Goal: Task Accomplishment & Management: Use online tool/utility

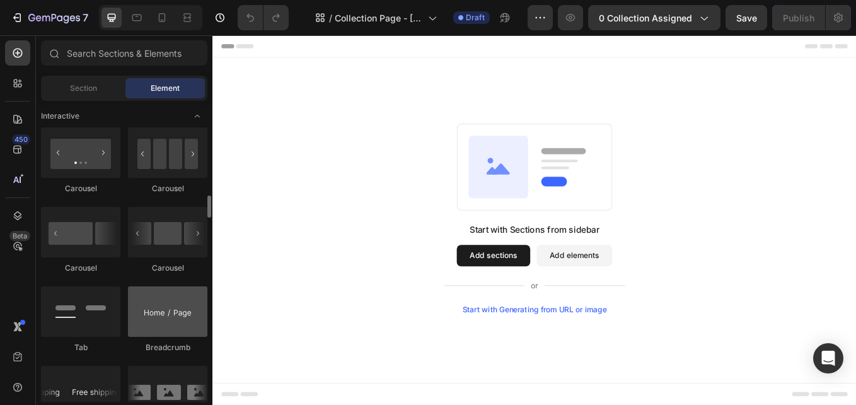
scroll to position [1071, 0]
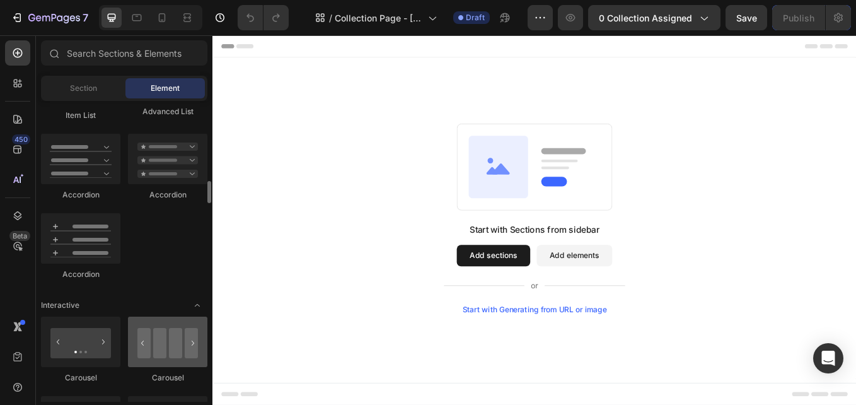
click at [166, 355] on div at bounding box center [167, 341] width 79 height 50
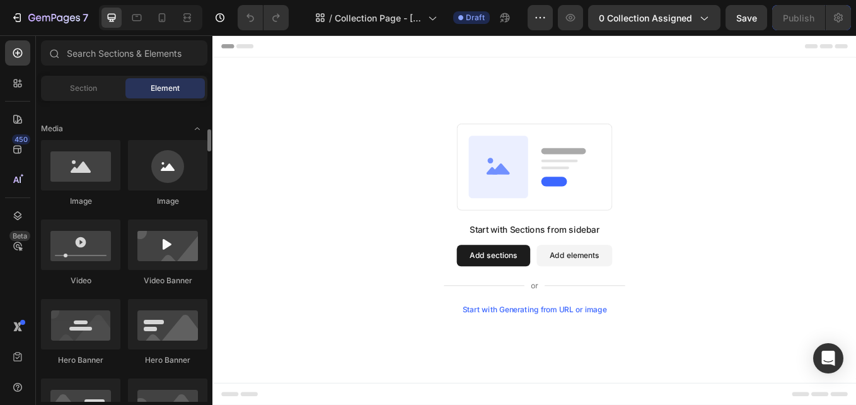
scroll to position [0, 0]
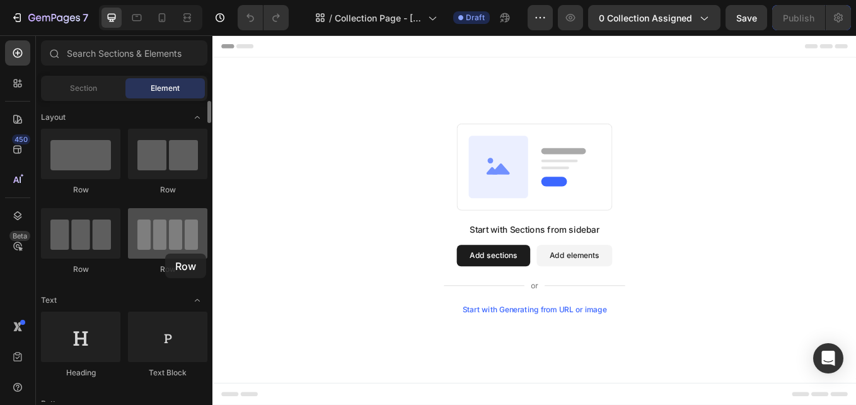
click at [165, 253] on div at bounding box center [167, 233] width 79 height 50
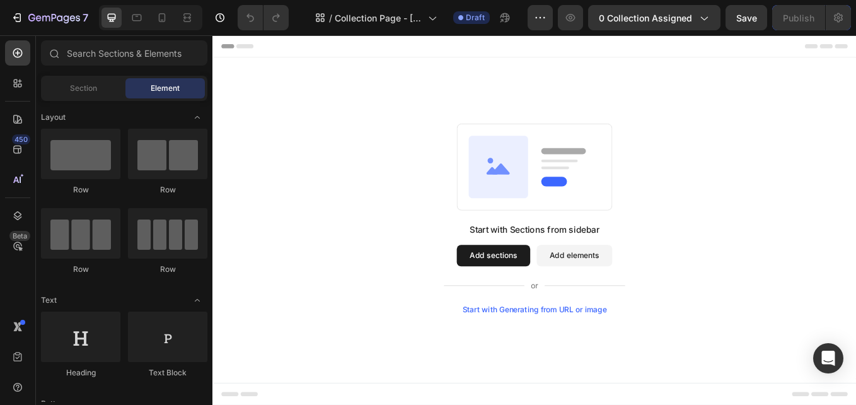
click at [548, 292] on button "Add sections" at bounding box center [542, 293] width 86 height 25
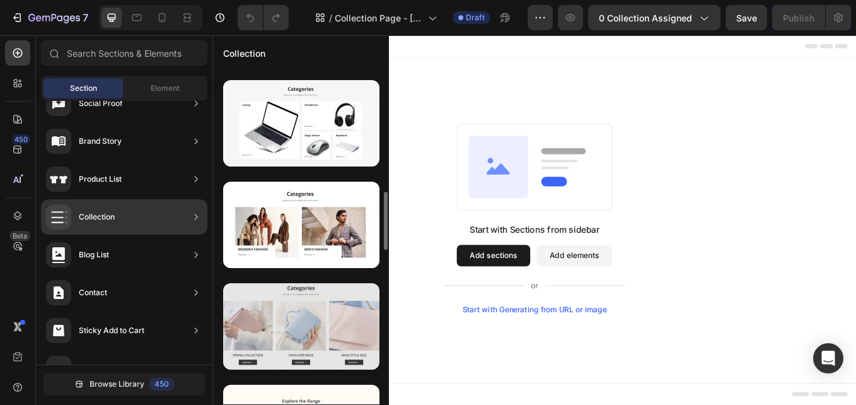
scroll to position [829, 0]
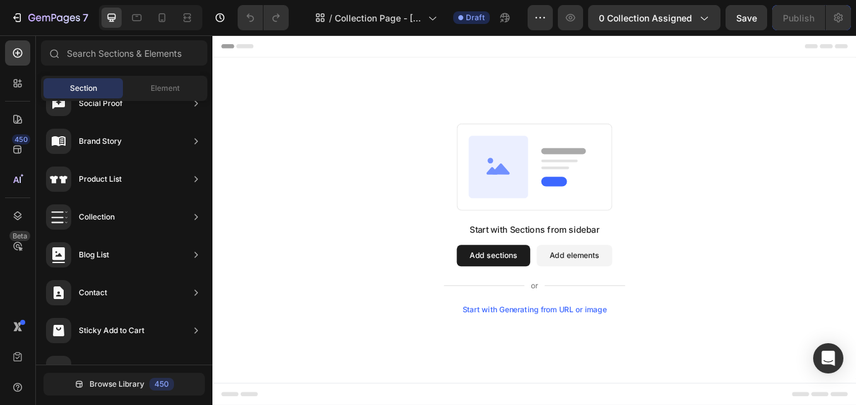
click at [556, 287] on button "Add sections" at bounding box center [542, 293] width 86 height 25
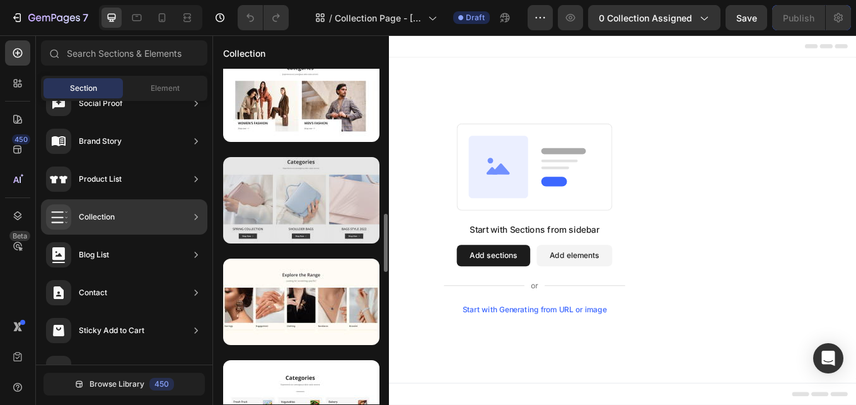
click at [304, 198] on div at bounding box center [301, 200] width 156 height 86
click at [325, 216] on div at bounding box center [301, 200] width 156 height 86
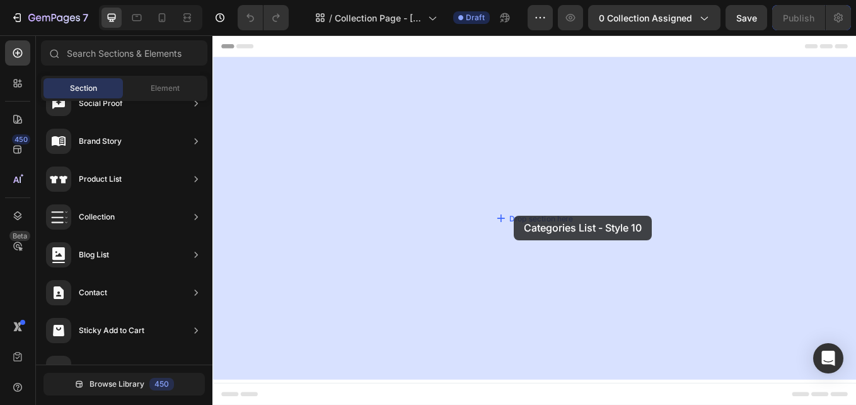
drag, startPoint x: 538, startPoint y: 251, endPoint x: 420, endPoint y: 247, distance: 117.3
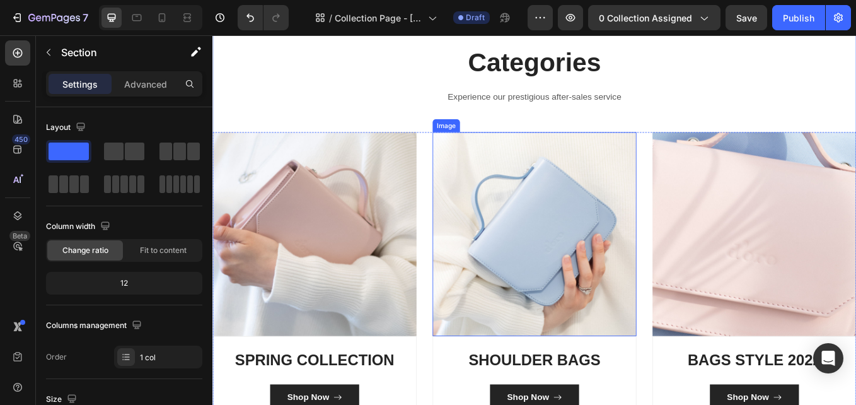
scroll to position [0, 0]
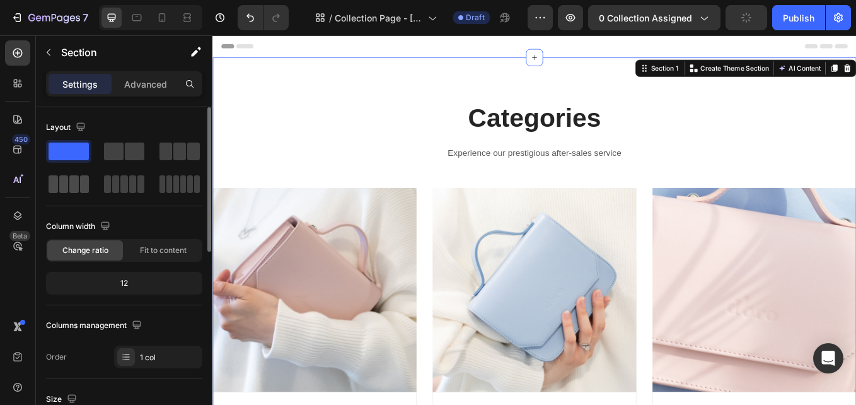
click at [69, 179] on span at bounding box center [73, 184] width 9 height 18
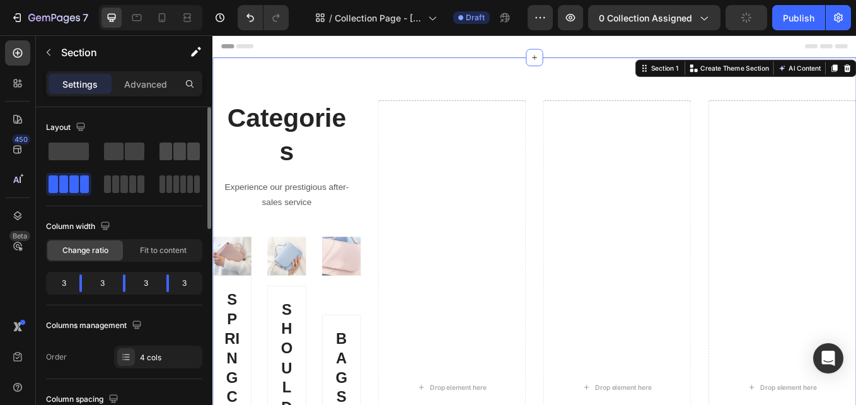
click at [175, 152] on span at bounding box center [179, 151] width 13 height 18
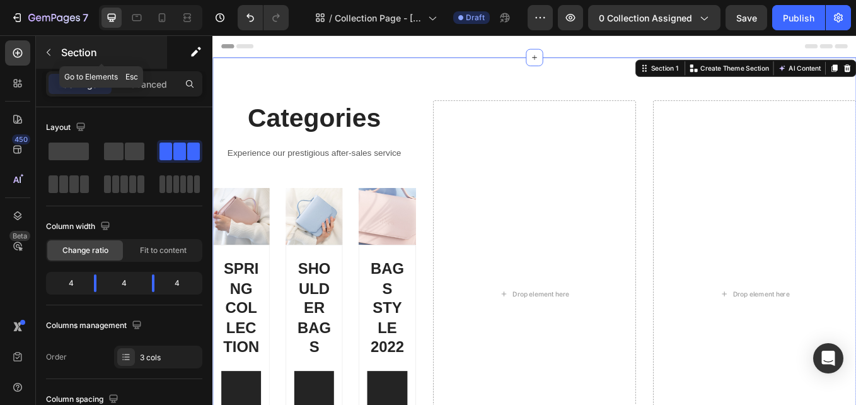
click at [50, 52] on icon "button" at bounding box center [48, 52] width 10 height 10
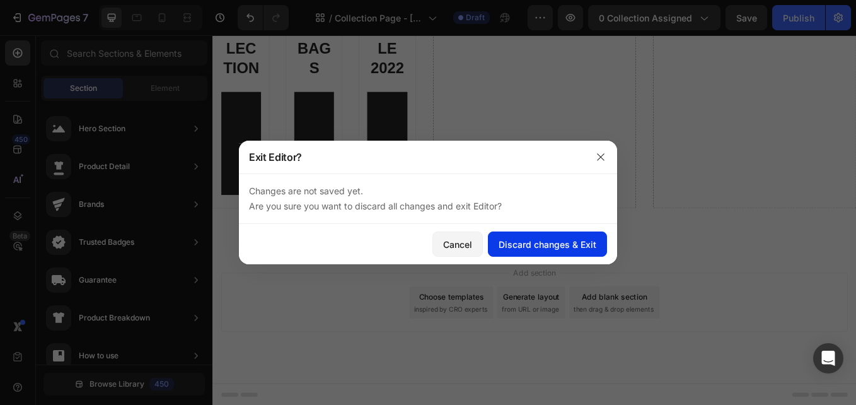
click at [520, 248] on div "Discard changes & Exit" at bounding box center [547, 244] width 98 height 13
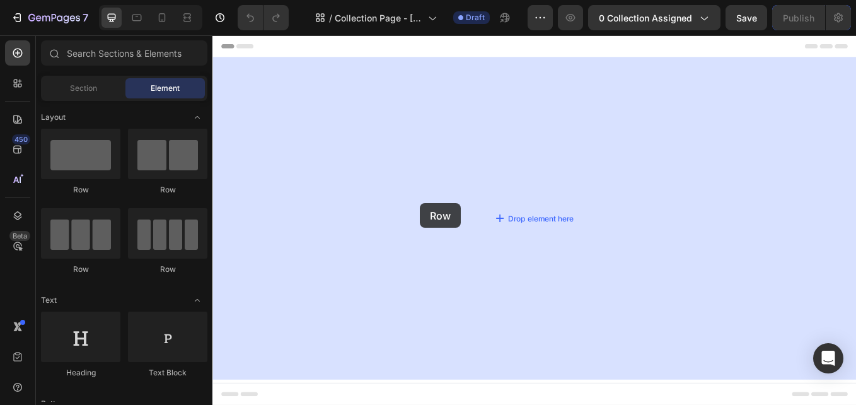
drag, startPoint x: 306, startPoint y: 277, endPoint x: 456, endPoint y: 231, distance: 157.7
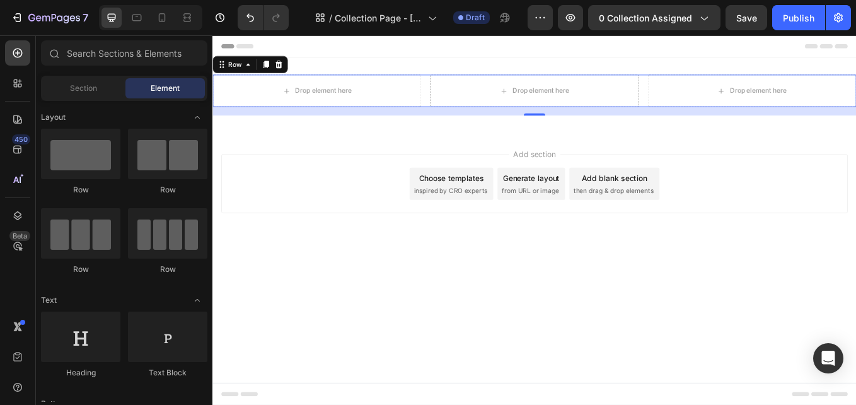
click at [479, 212] on span "inspired by CRO experts" at bounding box center [492, 217] width 86 height 11
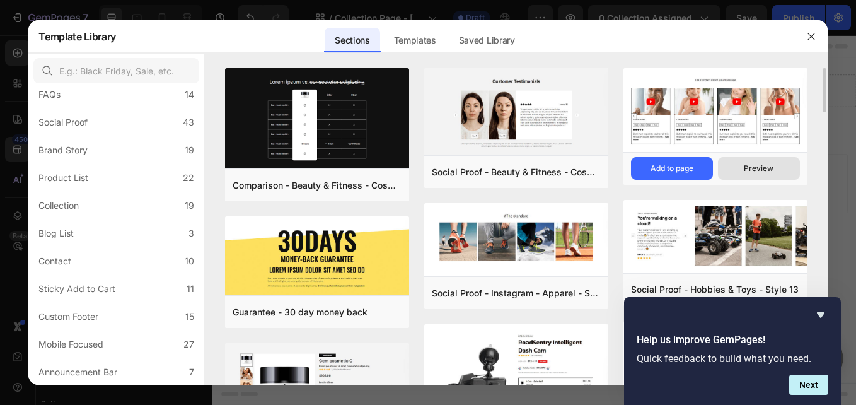
click at [756, 166] on div "Preview" at bounding box center [759, 168] width 30 height 11
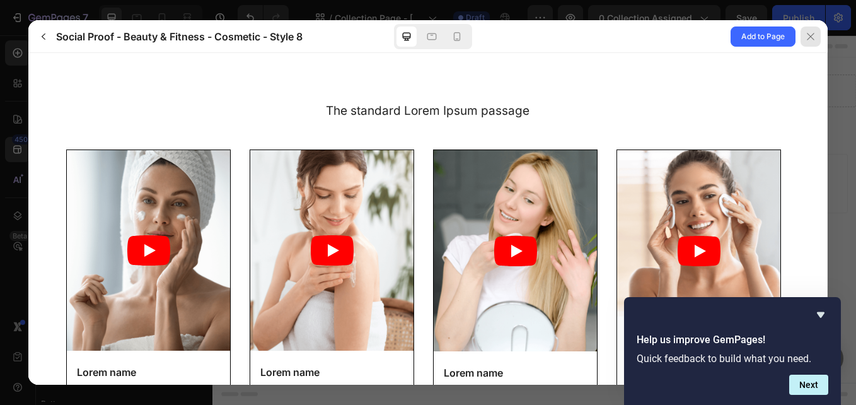
click at [812, 37] on icon at bounding box center [810, 37] width 10 height 10
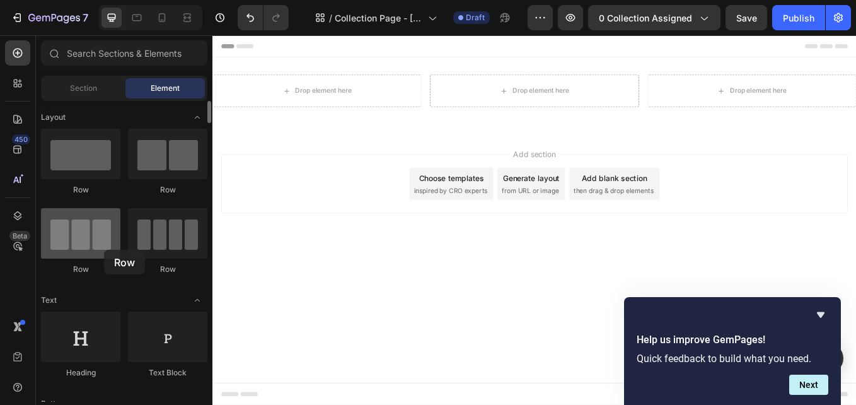
click at [104, 250] on div at bounding box center [80, 233] width 79 height 50
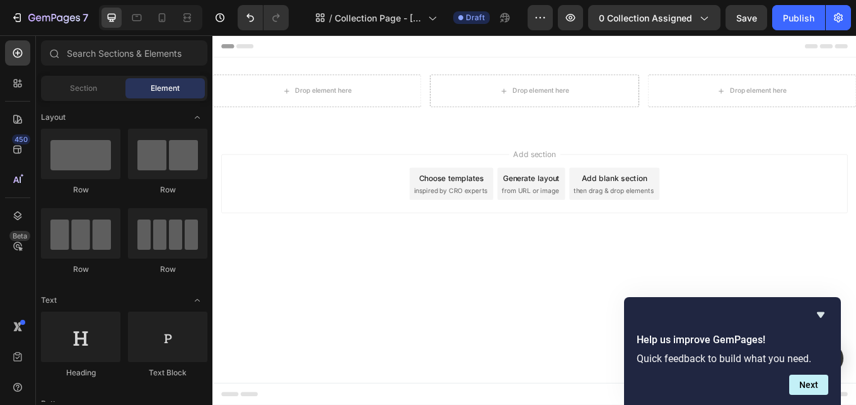
click at [503, 213] on span "inspired by CRO experts" at bounding box center [492, 217] width 86 height 11
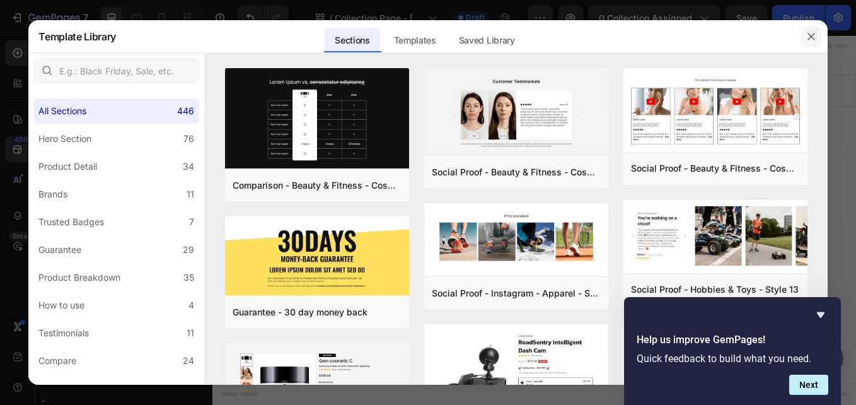
click at [810, 36] on icon "button" at bounding box center [810, 36] width 7 height 7
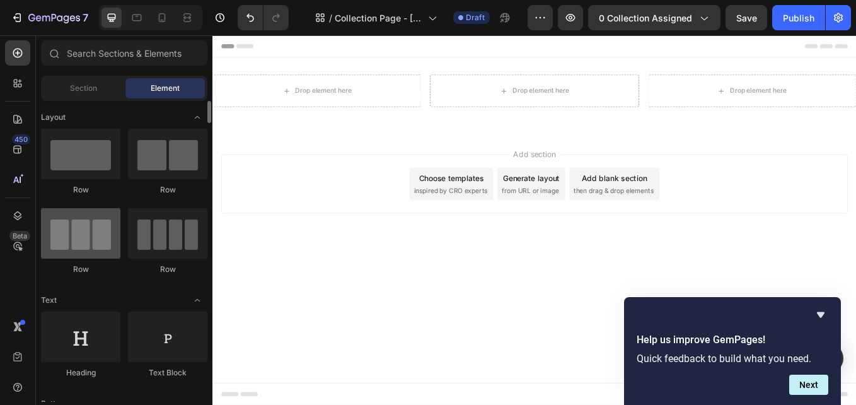
scroll to position [63, 0]
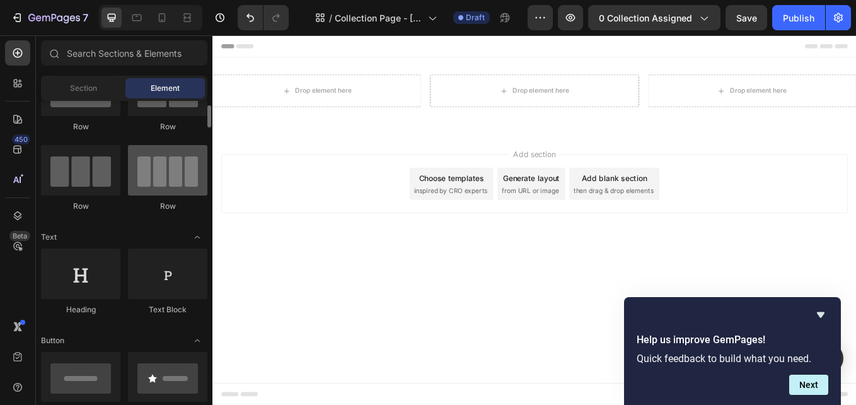
click at [165, 176] on div at bounding box center [167, 170] width 79 height 50
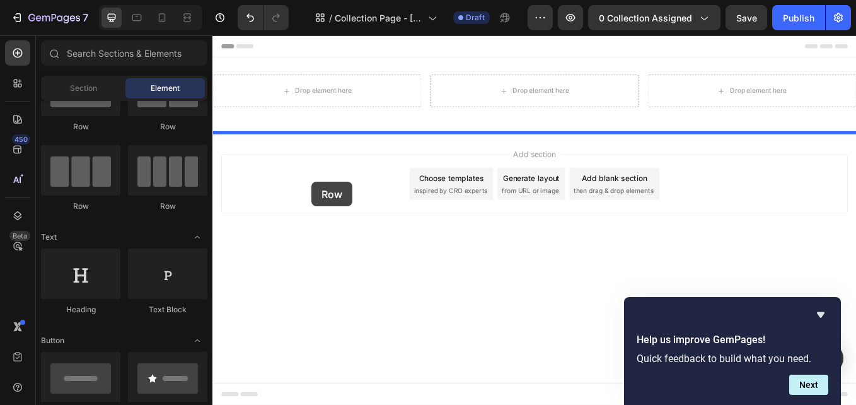
drag, startPoint x: 377, startPoint y: 212, endPoint x: 421, endPoint y: 189, distance: 49.3
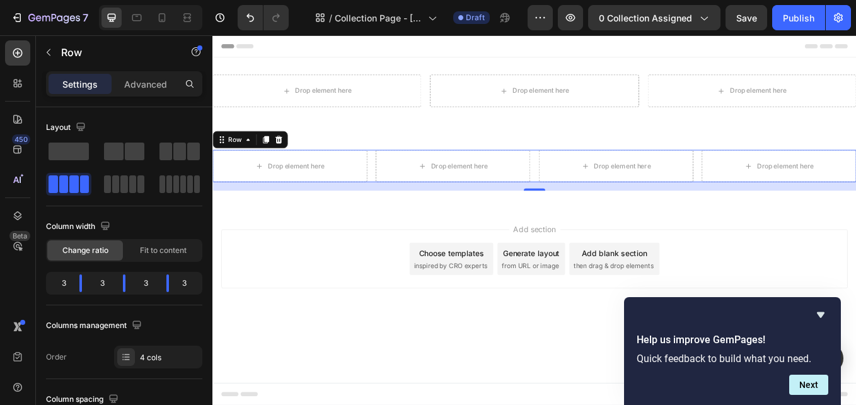
click at [291, 161] on icon at bounding box center [290, 157] width 8 height 9
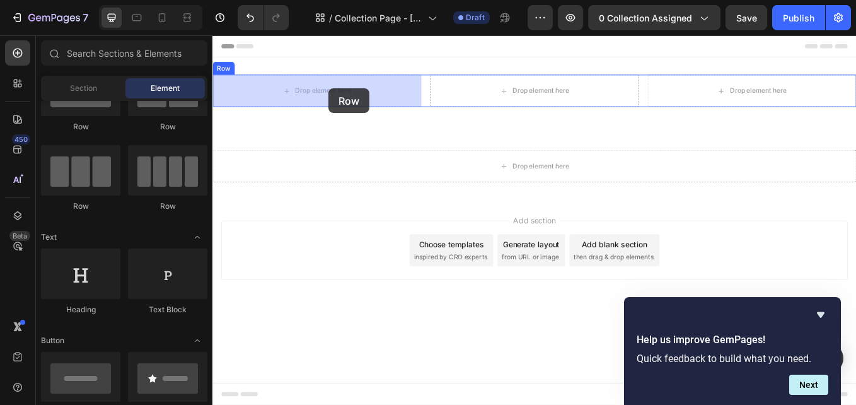
drag, startPoint x: 397, startPoint y: 200, endPoint x: 348, endPoint y: 98, distance: 113.0
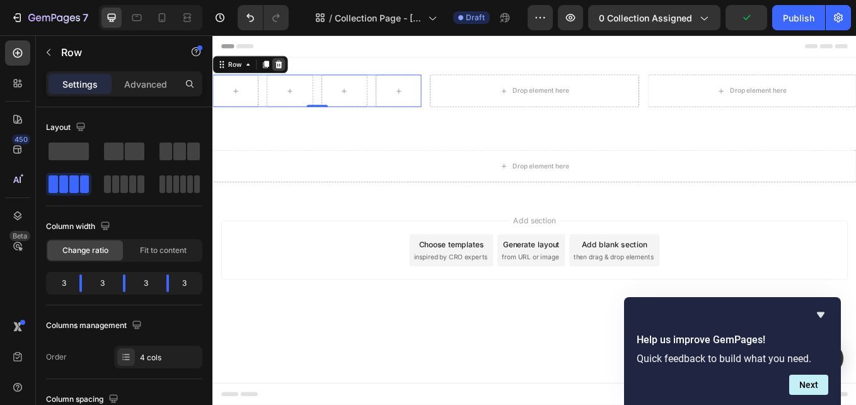
click at [287, 67] on icon at bounding box center [290, 69] width 8 height 9
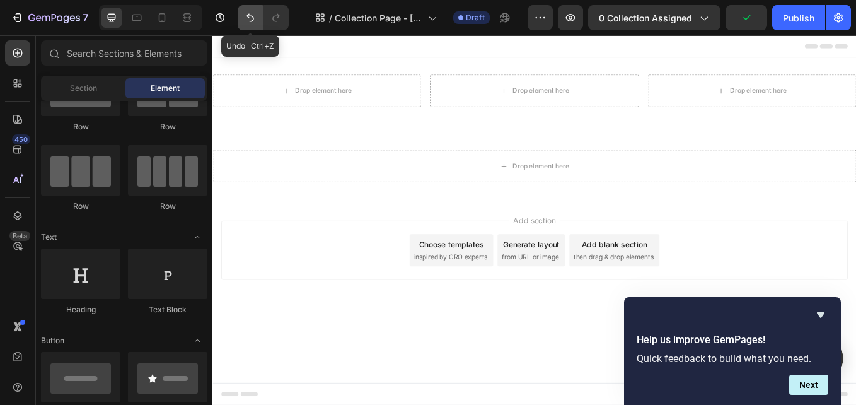
click at [248, 23] on icon "Undo/Redo" at bounding box center [250, 17] width 13 height 13
click at [251, 18] on icon "Undo/Redo" at bounding box center [250, 17] width 13 height 13
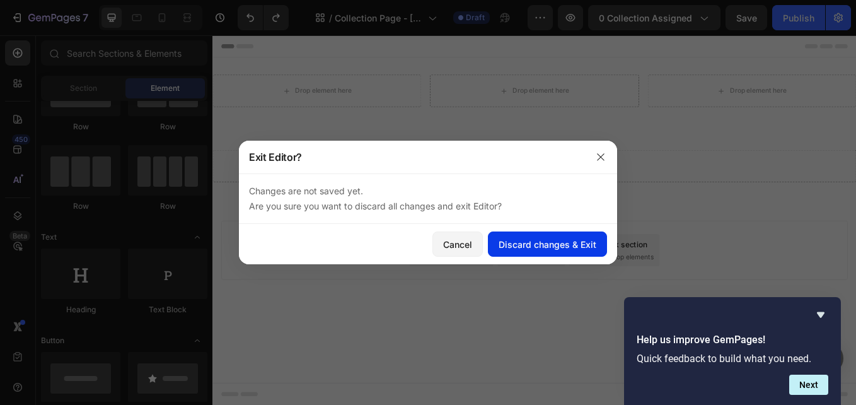
click at [573, 245] on div "Discard changes & Exit" at bounding box center [547, 244] width 98 height 13
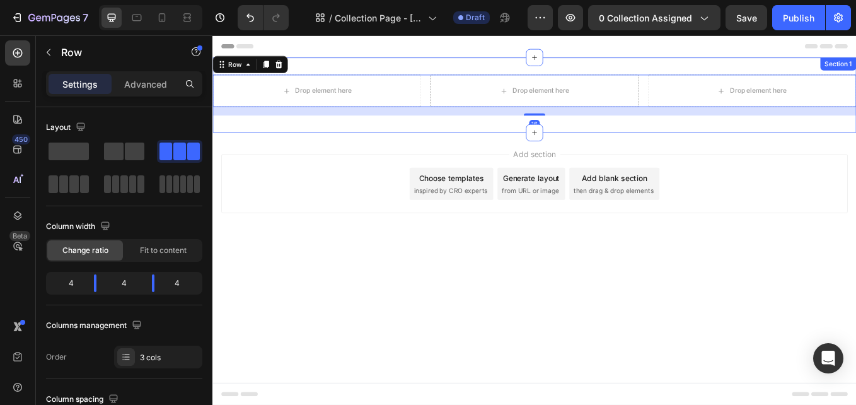
click at [578, 129] on div "Drop element here Drop element here Drop element here Row 16 Section 1" at bounding box center [590, 105] width 756 height 88
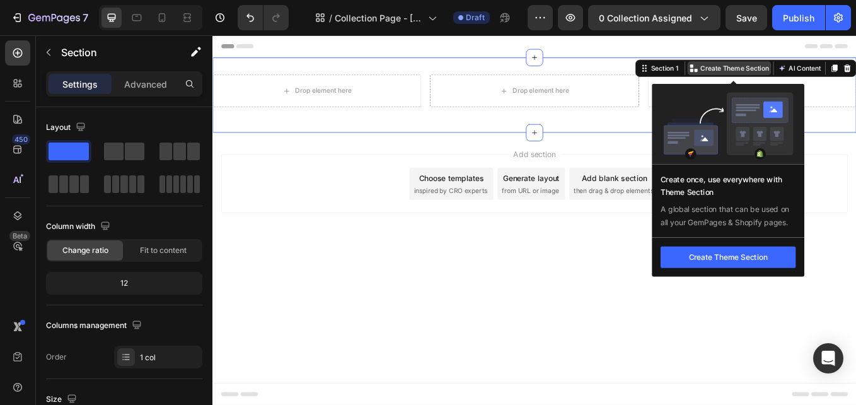
click at [806, 74] on p "Create Theme Section" at bounding box center [825, 73] width 81 height 11
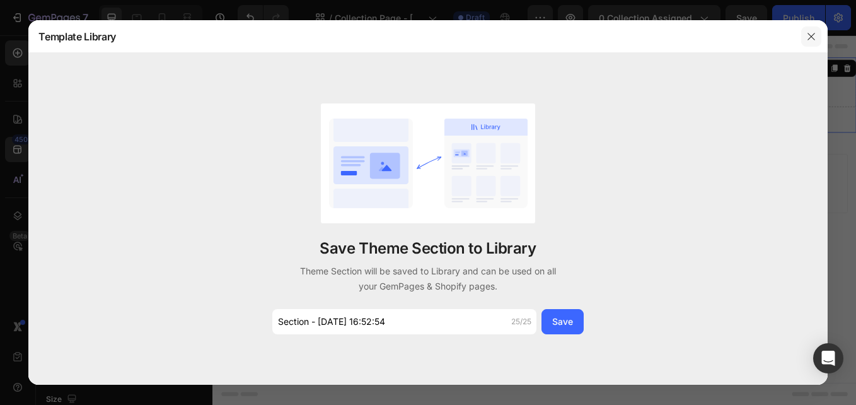
click at [815, 38] on icon "button" at bounding box center [811, 37] width 10 height 10
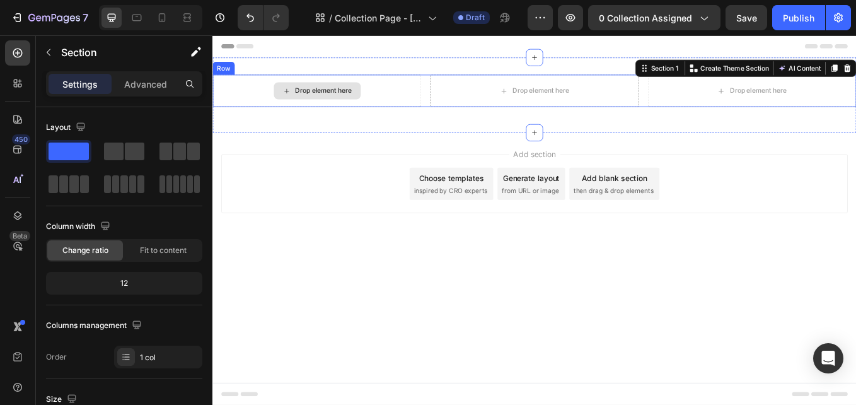
drag, startPoint x: 280, startPoint y: 189, endPoint x: 370, endPoint y: 95, distance: 130.1
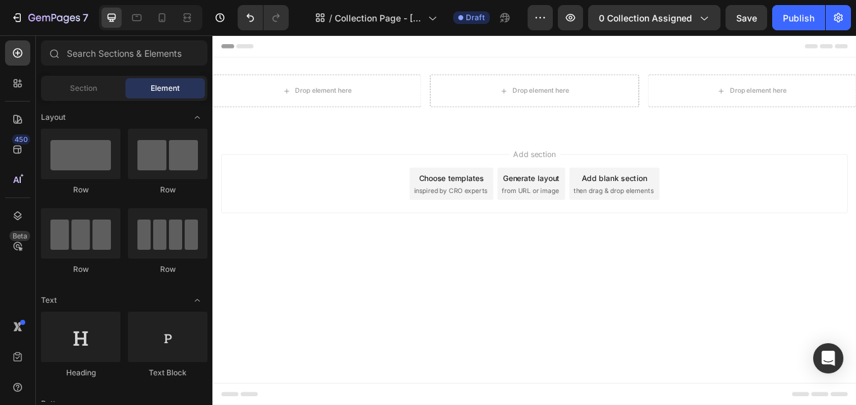
drag, startPoint x: 519, startPoint y: 150, endPoint x: 520, endPoint y: 183, distance: 33.4
click at [520, 183] on div "Add section Choose templates inspired by CRO experts Generate layout from URL o…" at bounding box center [590, 226] width 756 height 155
click at [580, 209] on div "Generate layout" at bounding box center [587, 202] width 66 height 13
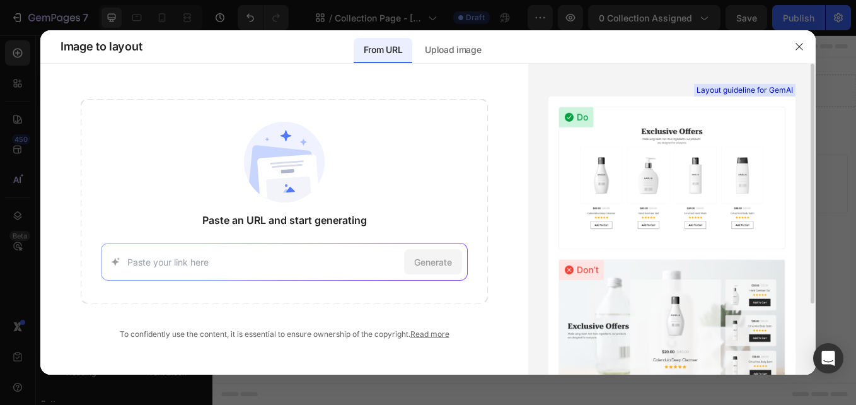
click at [676, 173] on img at bounding box center [671, 177] width 227 height 142
drag, startPoint x: 682, startPoint y: 171, endPoint x: 380, endPoint y: 254, distance: 313.7
click at [381, 254] on div "Paste an URL and start generating Generate To confidently use the content, it i…" at bounding box center [427, 219] width 775 height 311
drag, startPoint x: 764, startPoint y: 180, endPoint x: 538, endPoint y: 188, distance: 227.0
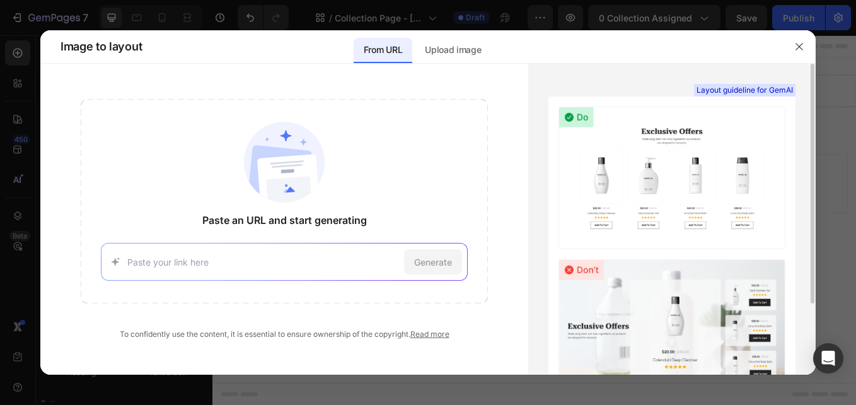
click at [538, 188] on div "Layout guideline for GemAI See more examples" at bounding box center [671, 219] width 287 height 311
drag, startPoint x: 797, startPoint y: 50, endPoint x: 660, endPoint y: 49, distance: 137.4
click at [797, 50] on icon "button" at bounding box center [799, 47] width 10 height 10
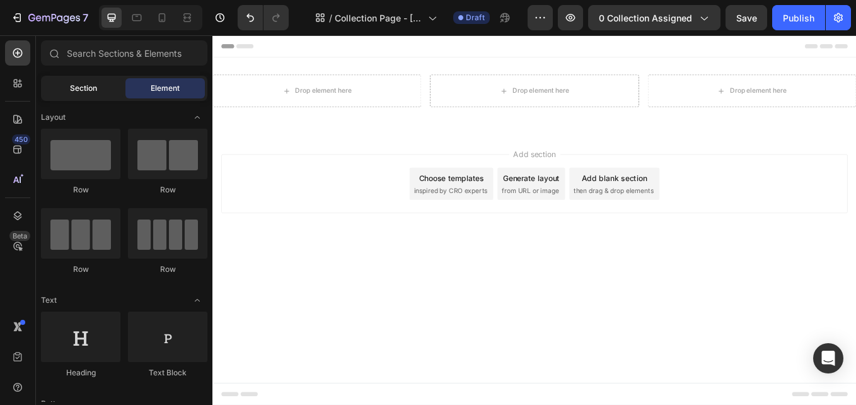
click at [89, 94] on div "Section" at bounding box center [82, 88] width 79 height 20
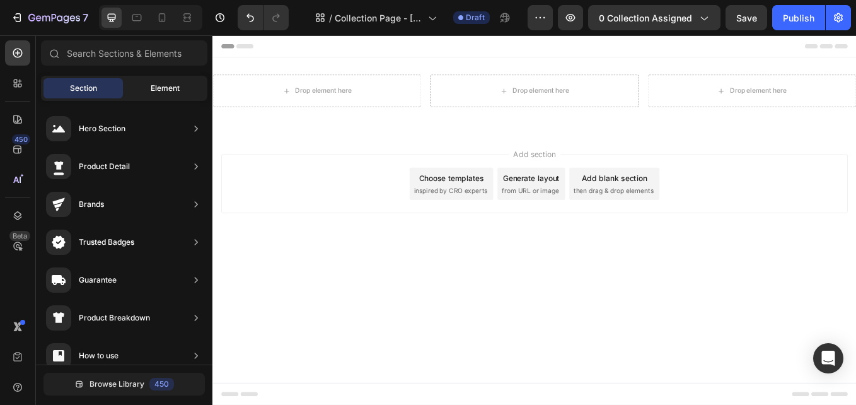
click at [162, 84] on span "Element" at bounding box center [165, 88] width 29 height 11
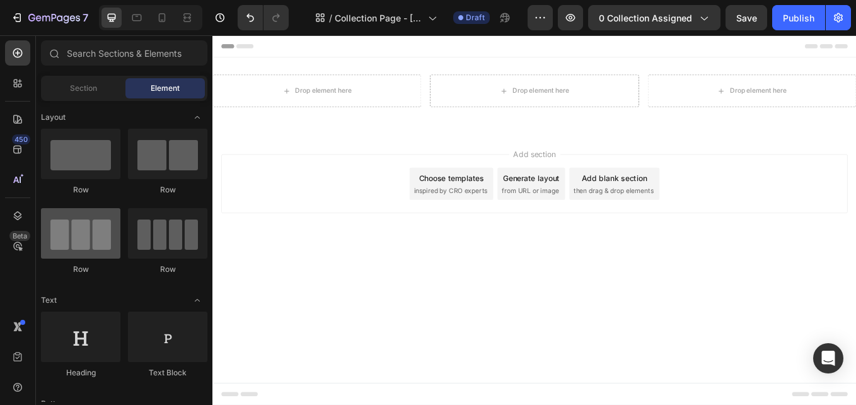
click at [89, 243] on div at bounding box center [80, 233] width 79 height 50
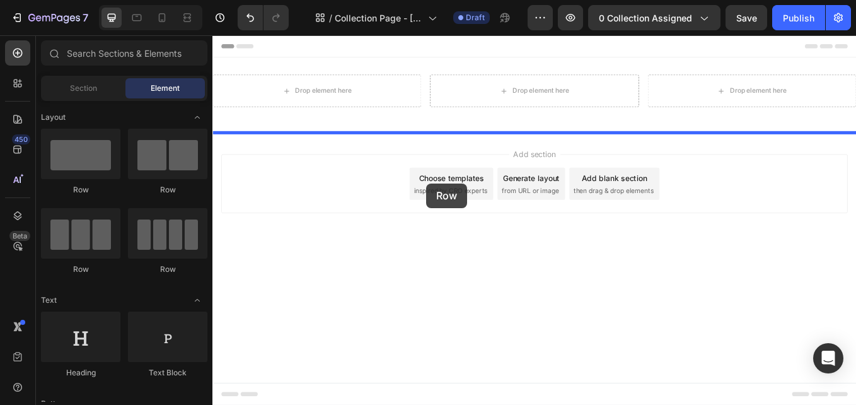
drag, startPoint x: 302, startPoint y: 277, endPoint x: 463, endPoint y: 209, distance: 174.8
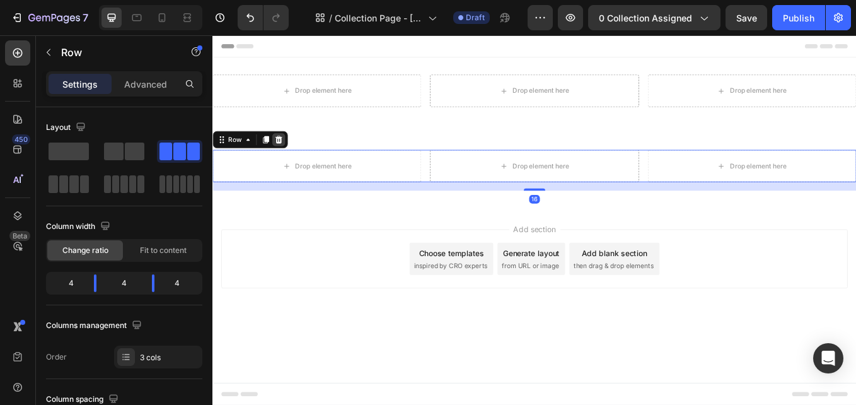
click at [292, 156] on icon at bounding box center [290, 157] width 8 height 9
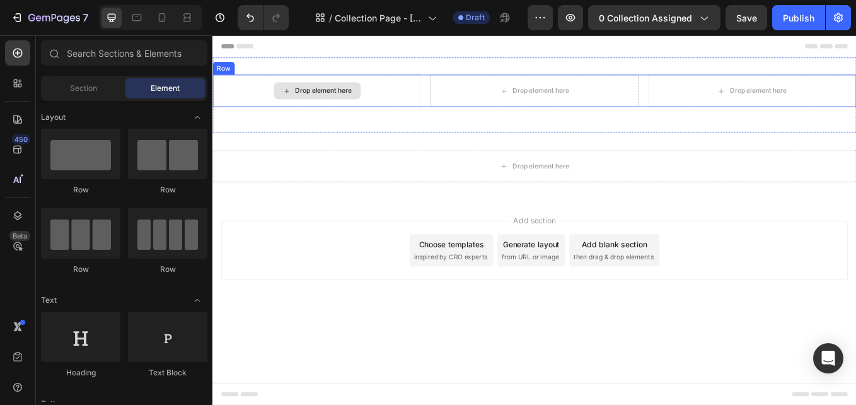
click at [331, 93] on div "Drop element here" at bounding box center [335, 100] width 102 height 20
click at [333, 109] on div "Drop element here" at bounding box center [335, 100] width 102 height 20
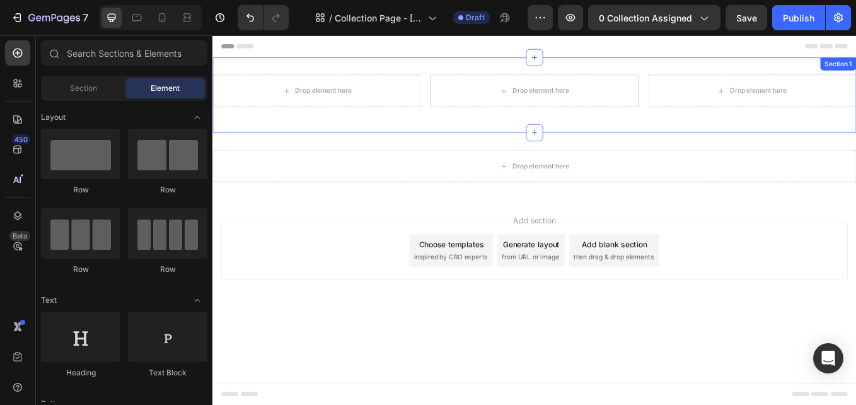
click at [374, 124] on div "Drop element here Drop element here Drop element here Row" at bounding box center [590, 105] width 756 height 48
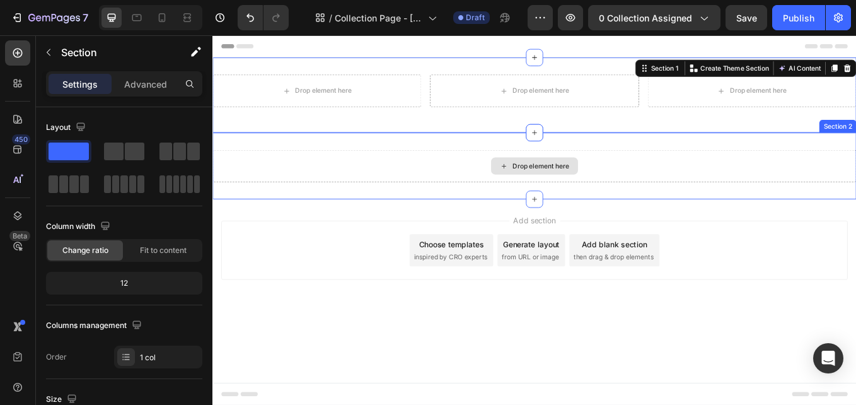
drag, startPoint x: 585, startPoint y: 147, endPoint x: 589, endPoint y: 214, distance: 67.5
click at [589, 214] on div "Drop element here Drop element here Drop element here Row Section 1 You can cre…" at bounding box center [590, 144] width 756 height 166
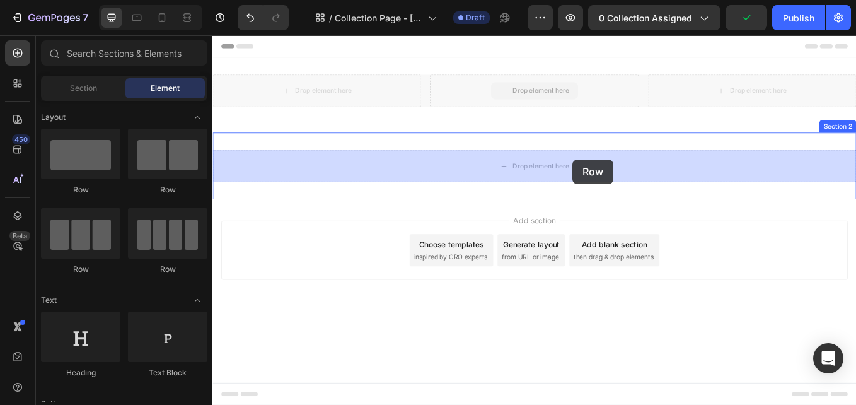
drag, startPoint x: 624, startPoint y: 101, endPoint x: 636, endPoint y: 188, distance: 87.2
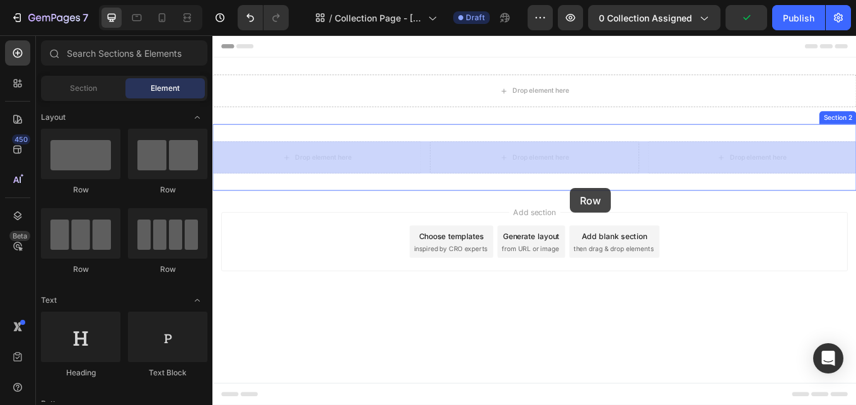
drag, startPoint x: 632, startPoint y: 181, endPoint x: 632, endPoint y: 215, distance: 33.4
click at [632, 215] on div "Header Drop element here Section 1 Row Drop element here Drop element here Drop…" at bounding box center [590, 203] width 756 height 337
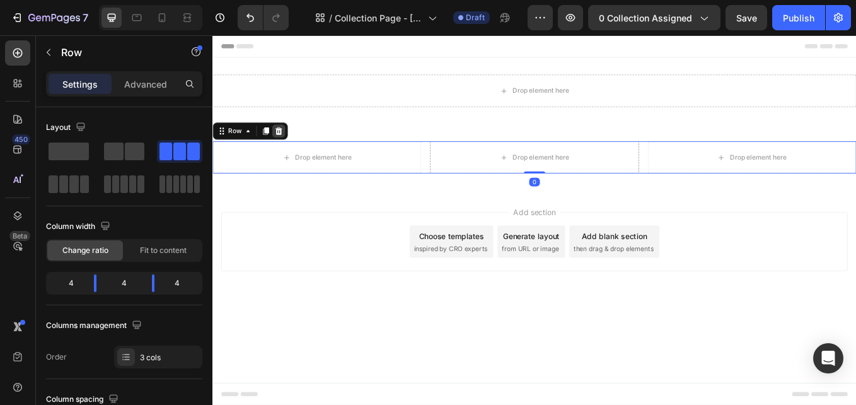
click at [287, 144] on icon at bounding box center [290, 147] width 8 height 9
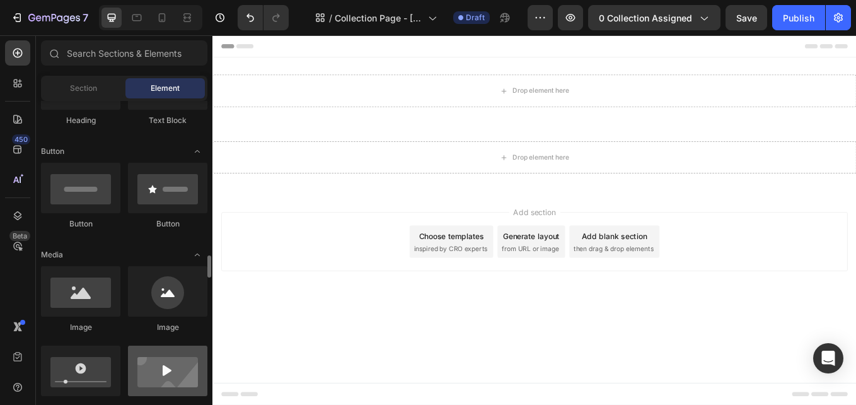
scroll to position [378, 0]
